Goal: Check status

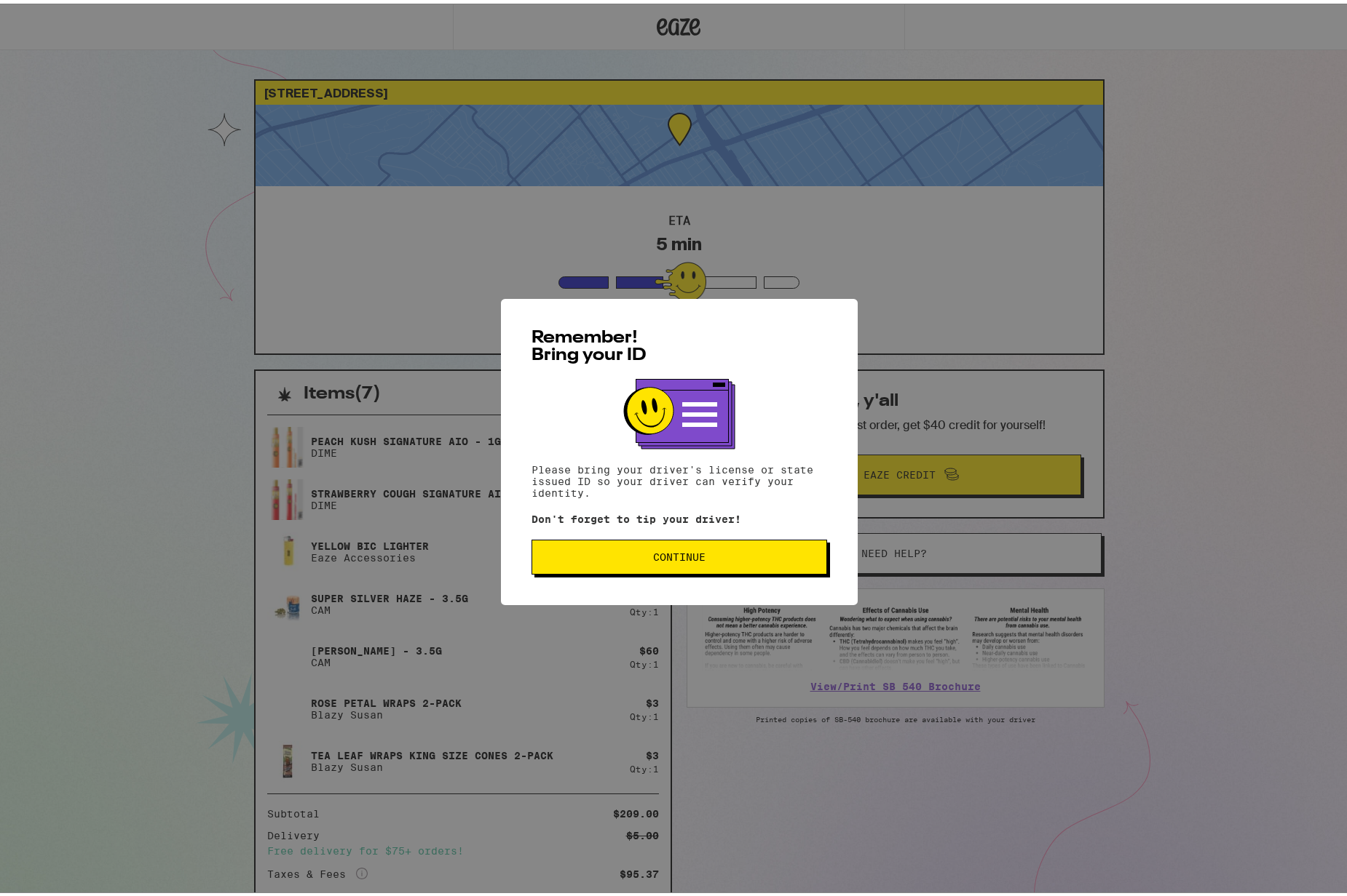
click at [748, 555] on span "Continue" at bounding box center [679, 553] width 271 height 10
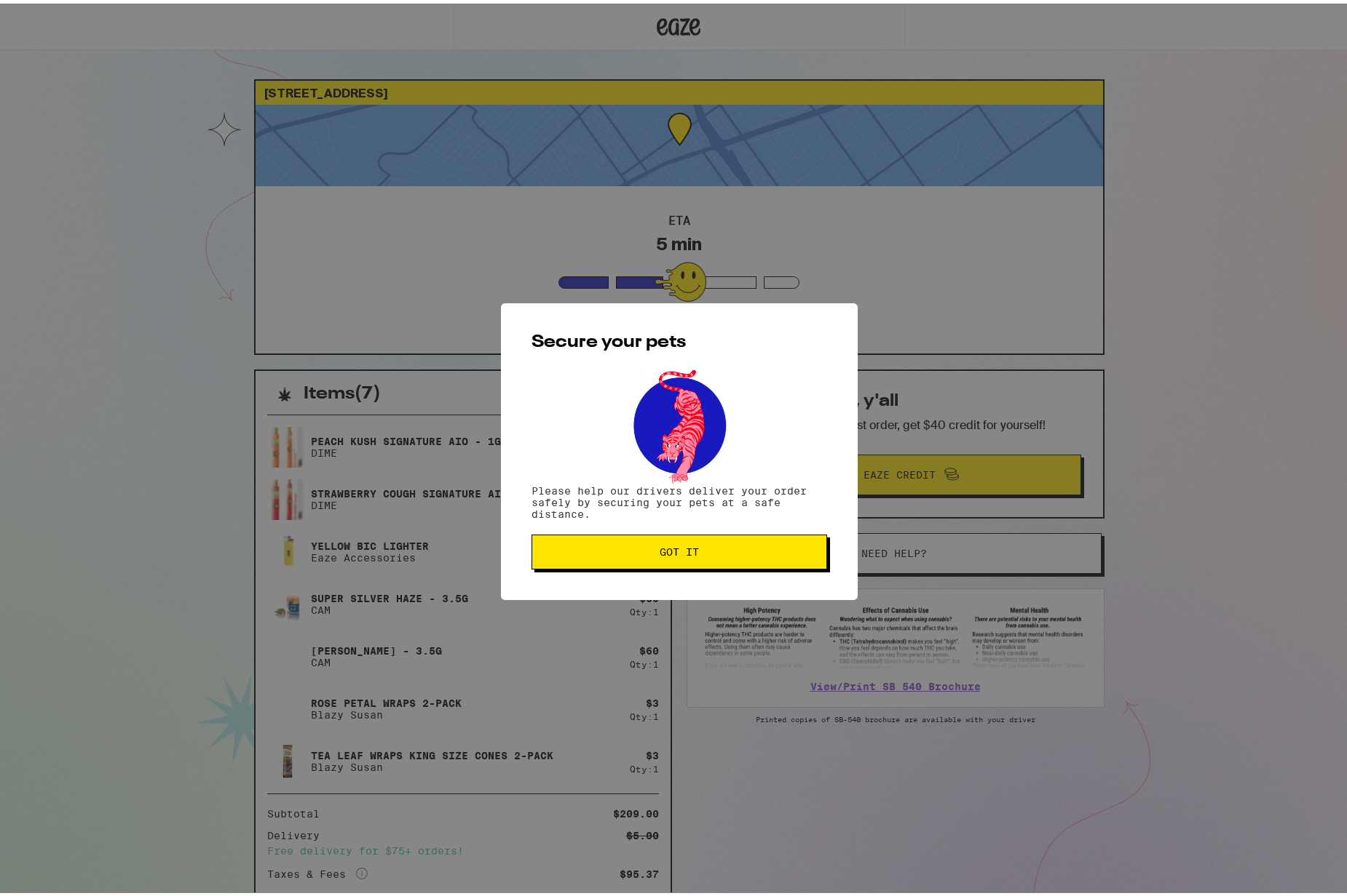
click at [730, 549] on span "Got it" at bounding box center [679, 548] width 271 height 10
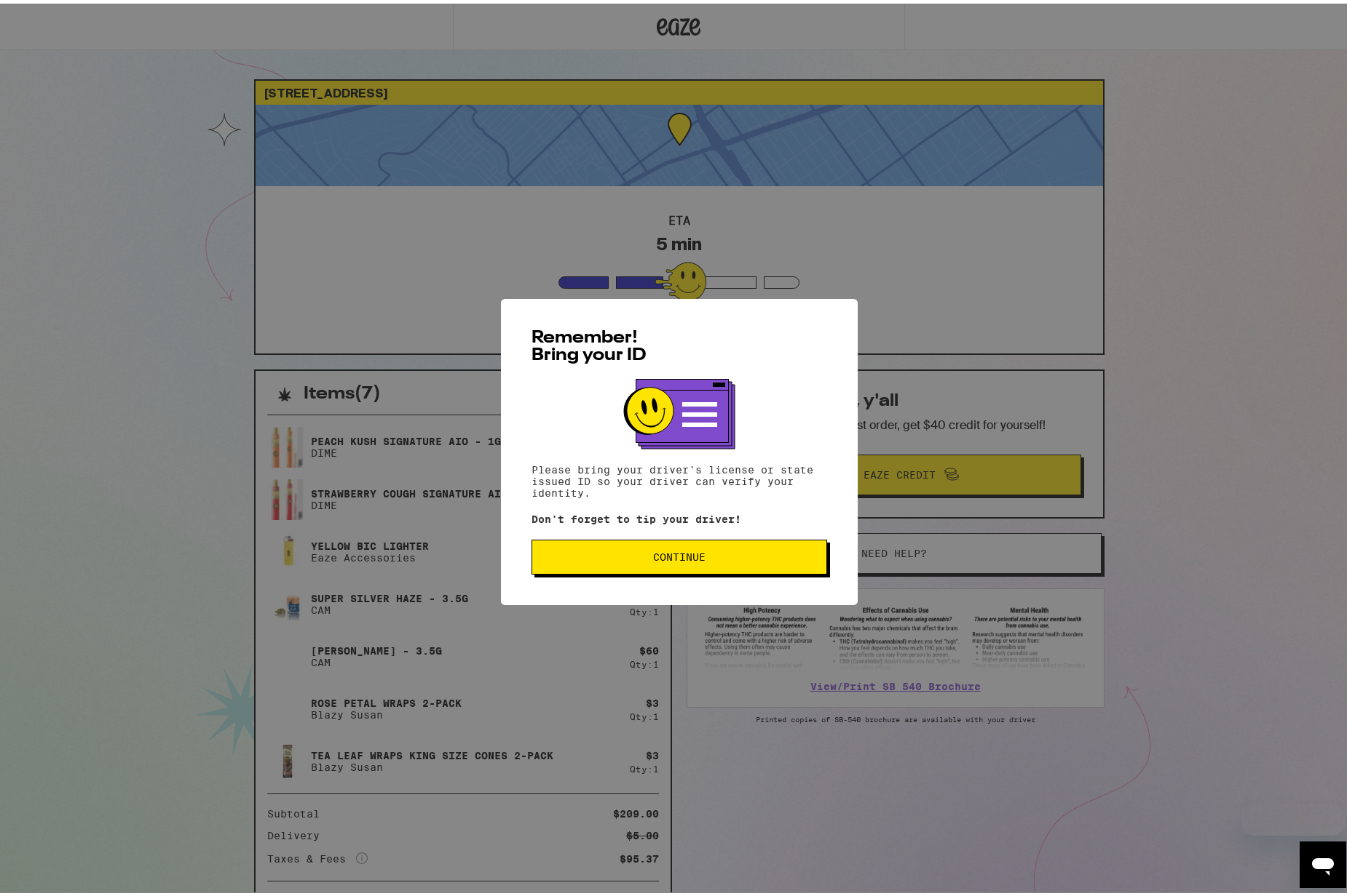
click at [735, 569] on button "Continue" at bounding box center [679, 553] width 295 height 35
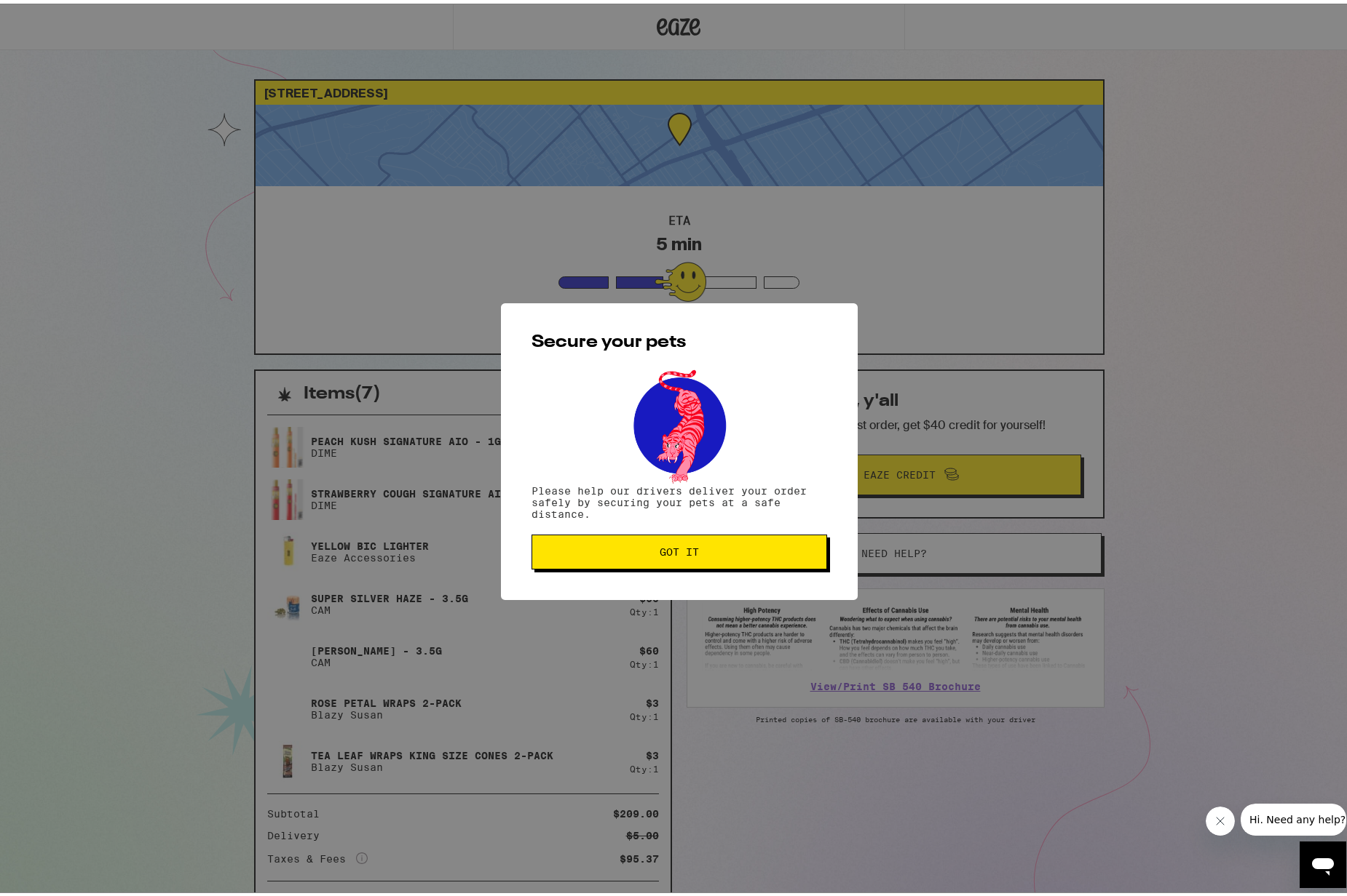
click at [707, 541] on button "Got it" at bounding box center [679, 549] width 295 height 35
